Goal: Check status: Check status

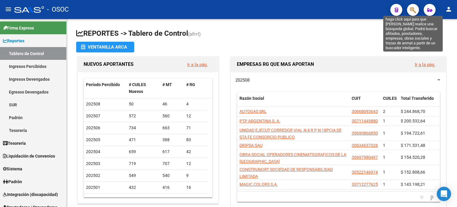
click at [413, 12] on icon "button" at bounding box center [413, 10] width 6 height 7
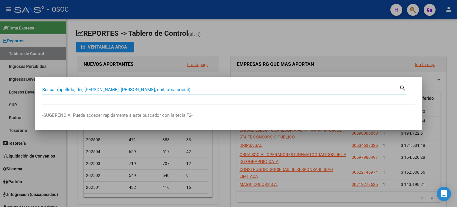
paste input "23263377184"
type input "23263377184"
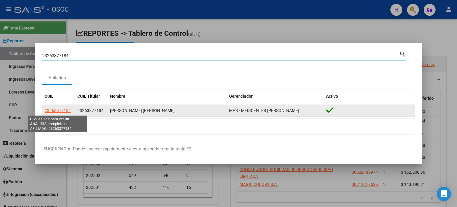
click at [56, 110] on span "23263377184" at bounding box center [58, 110] width 26 height 5
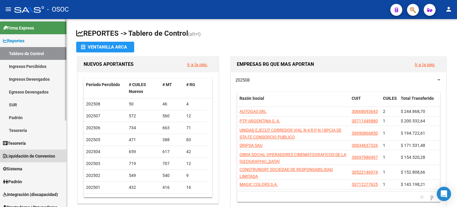
click at [35, 157] on span "Liquidación de Convenios" at bounding box center [29, 156] width 52 height 7
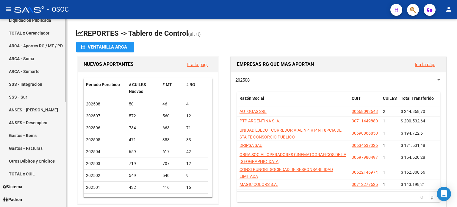
scroll to position [59, 0]
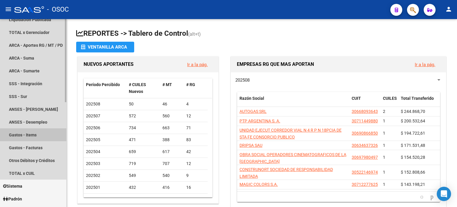
click at [34, 135] on link "Gastos - Items" at bounding box center [33, 134] width 66 height 13
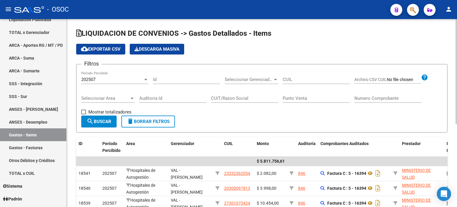
click at [125, 81] on div "202507" at bounding box center [112, 79] width 62 height 5
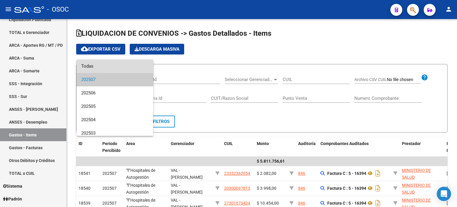
click at [123, 68] on span "Todas" at bounding box center [114, 65] width 67 height 13
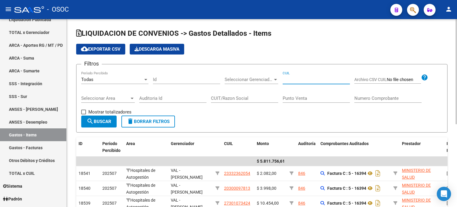
click at [314, 79] on input "CUIL" at bounding box center [315, 79] width 67 height 5
paste input "23263377184"
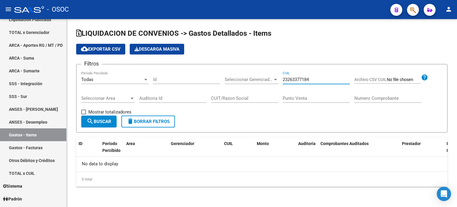
type input "23263377184"
